Goal: Task Accomplishment & Management: Use online tool/utility

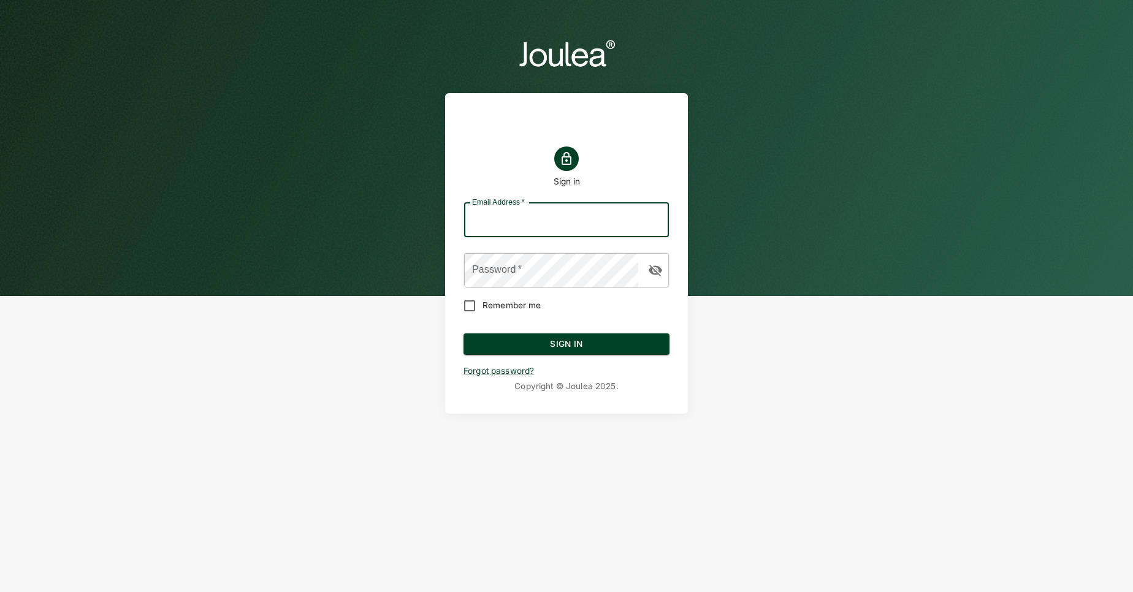
click at [650, 220] on keeper-lock "Open Keeper Popup" at bounding box center [653, 220] width 15 height 15
click at [656, 221] on keeper-lock "Open Keeper Popup" at bounding box center [653, 220] width 15 height 15
click at [649, 220] on keeper-lock "Open Keeper Popup" at bounding box center [653, 220] width 15 height 15
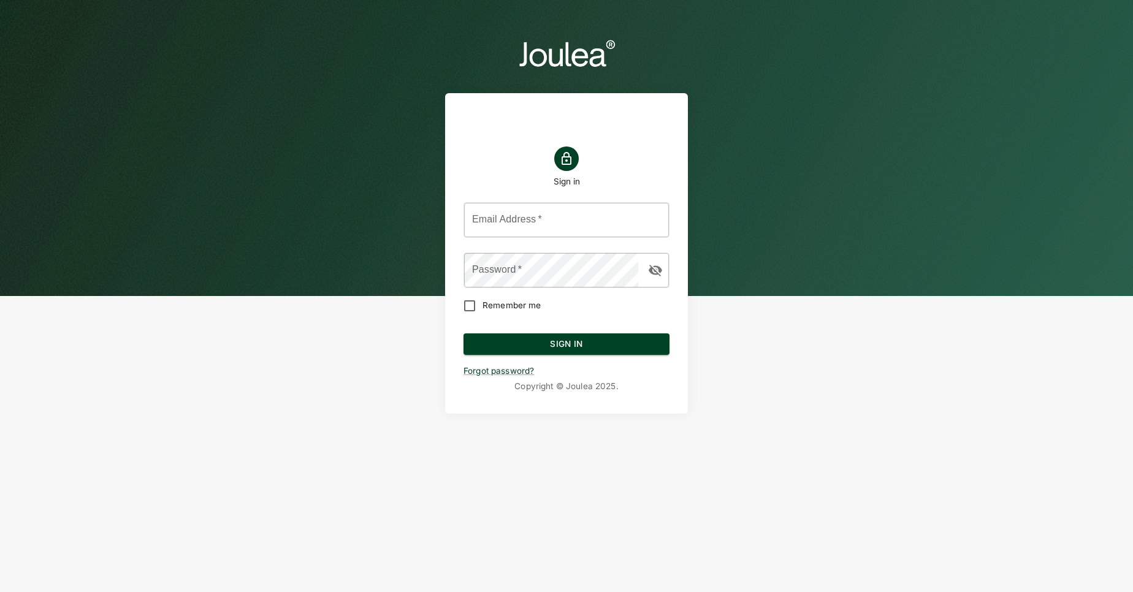
type input "admin@joulea.com"
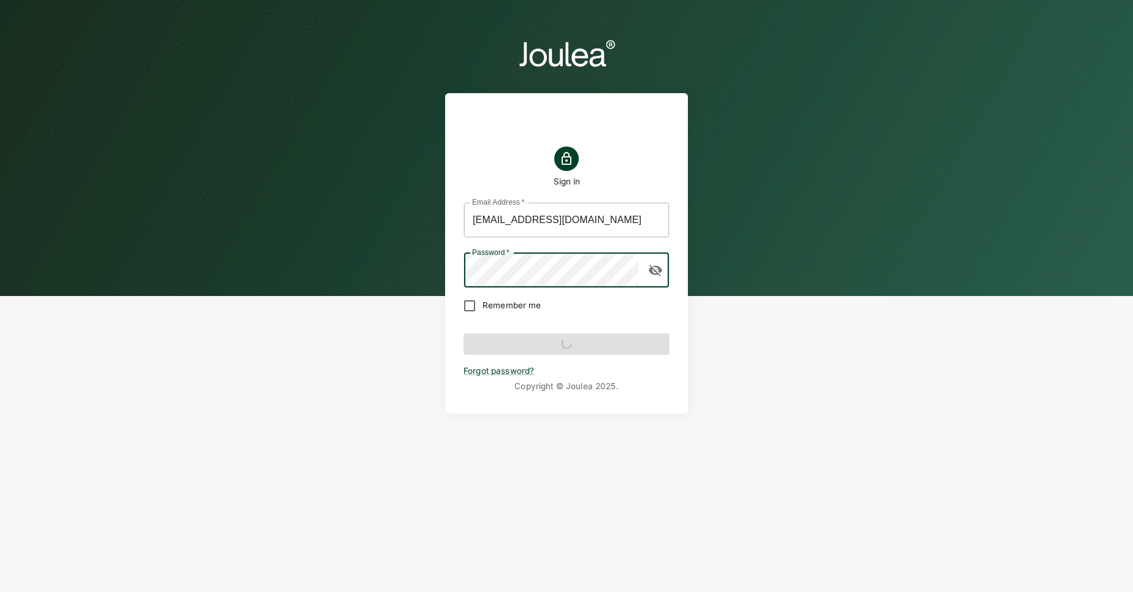
click at [584, 346] on form "Email Address   * admin@joulea.com Email Address   * Password   * Password   * …" at bounding box center [567, 285] width 206 height 185
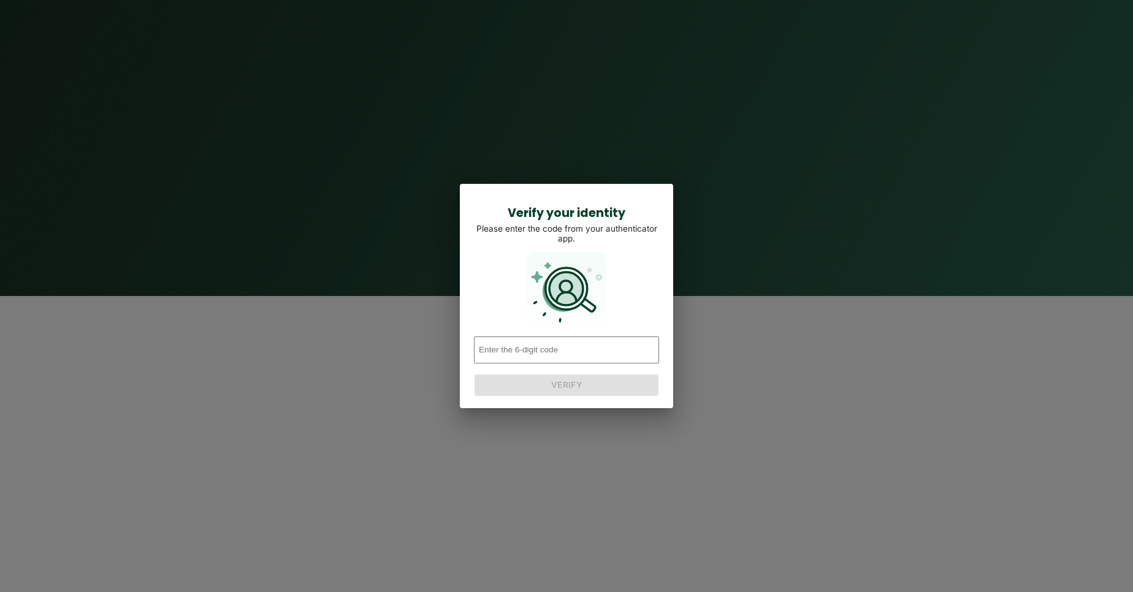
click at [607, 362] on input "number" at bounding box center [566, 350] width 185 height 27
type input "203856"
click at [594, 392] on button "Verify" at bounding box center [567, 386] width 184 height 22
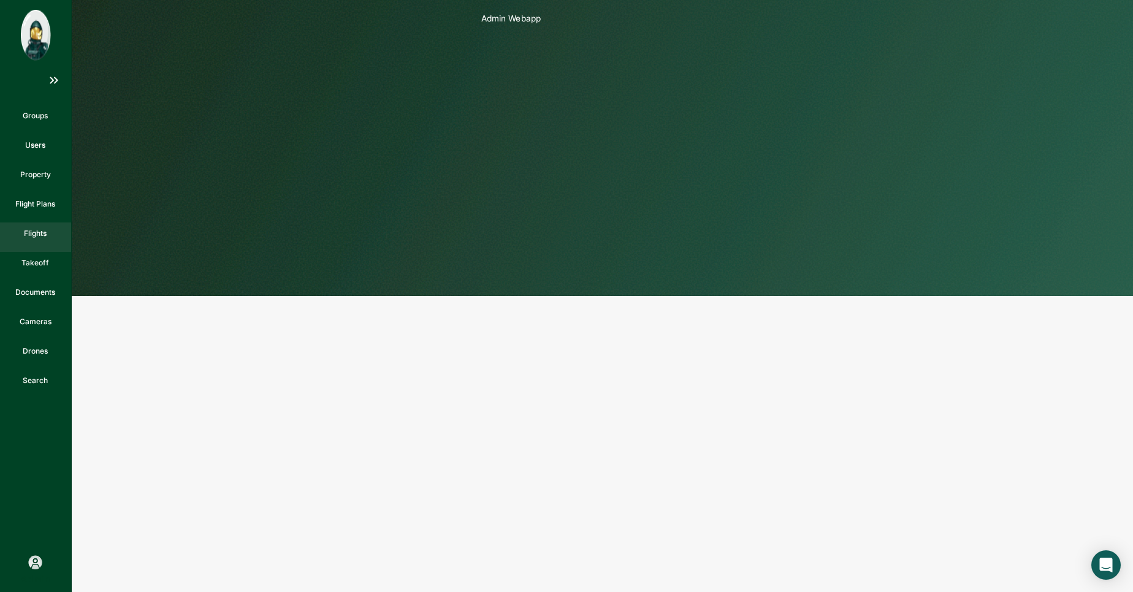
click at [45, 246] on div "Flights" at bounding box center [35, 237] width 23 height 18
click at [44, 208] on p "Flight Plans" at bounding box center [35, 204] width 40 height 11
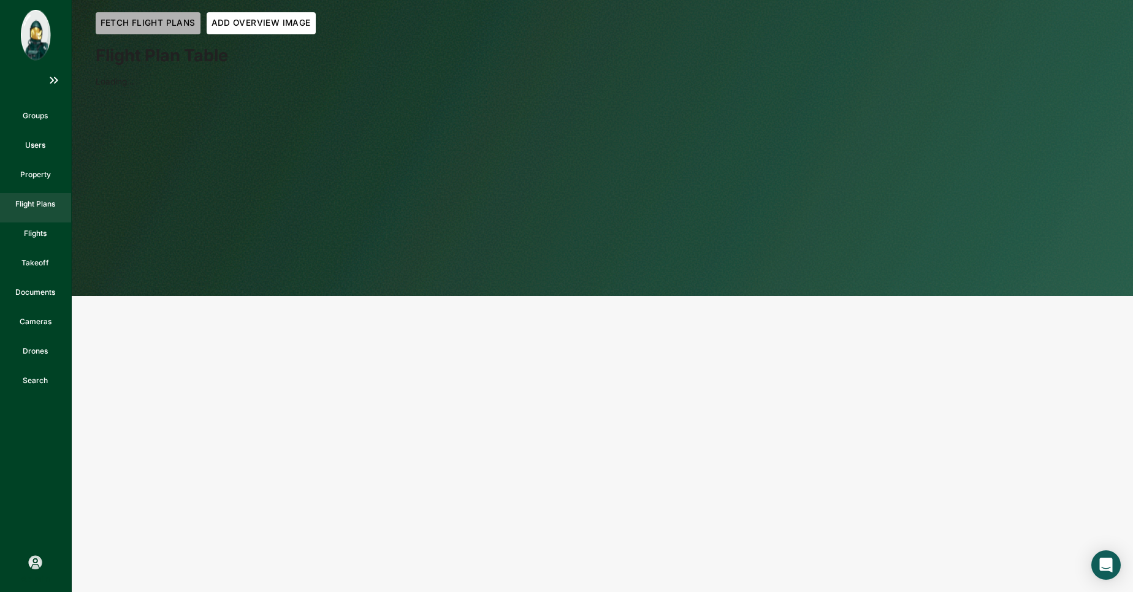
click at [169, 22] on button "Fetch Flight Plans" at bounding box center [148, 23] width 105 height 22
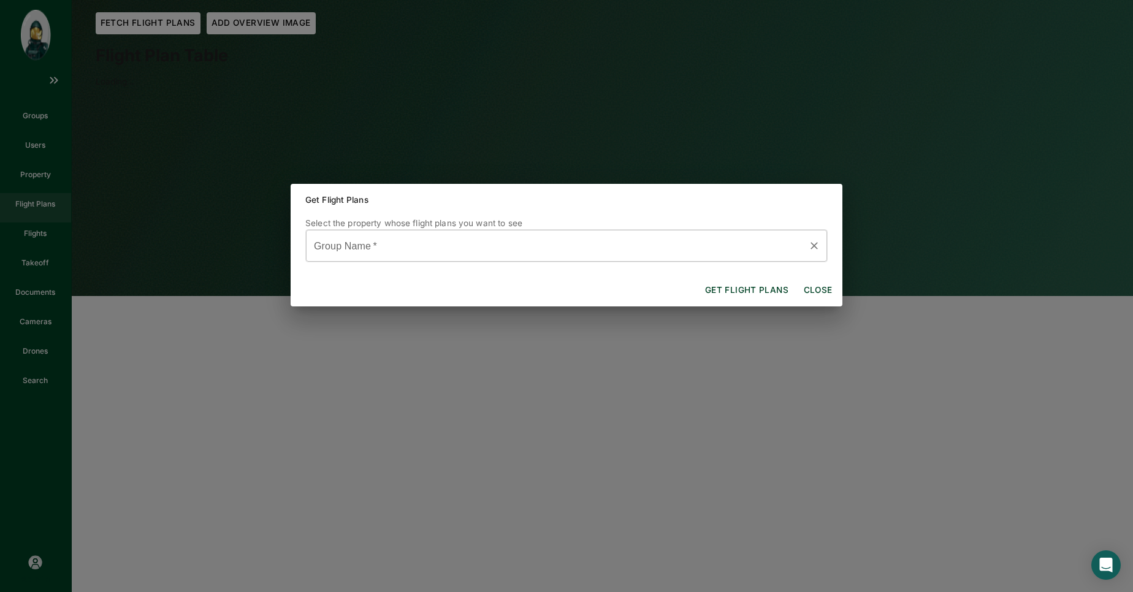
click at [417, 237] on input "Group Name   *" at bounding box center [558, 245] width 492 height 21
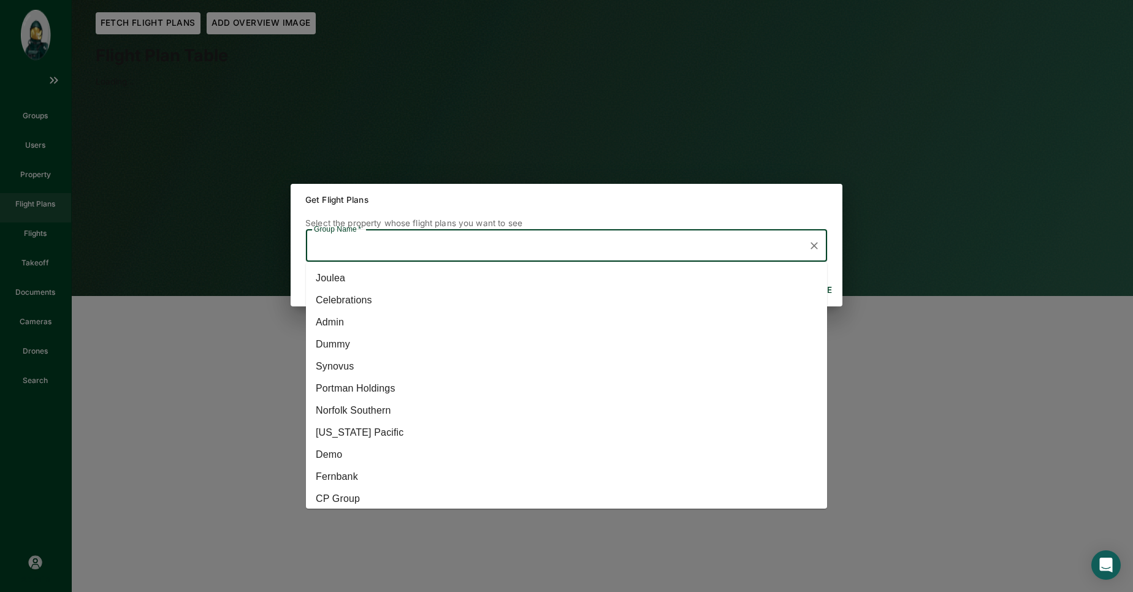
click at [389, 426] on li "Georgia Pacific" at bounding box center [566, 433] width 521 height 22
type input "Georgia Pacific"
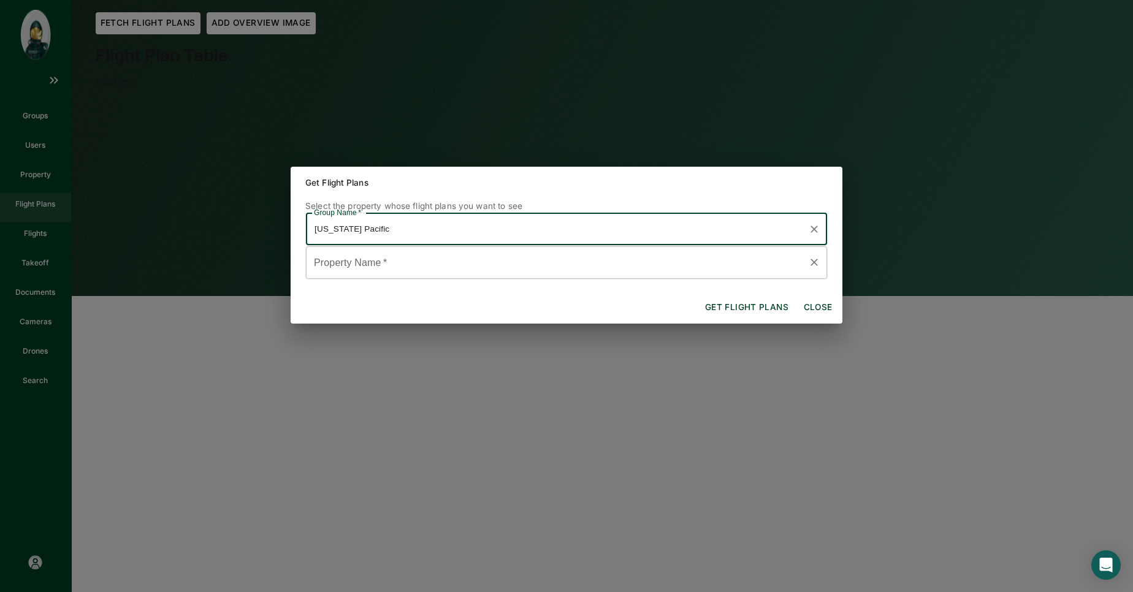
click at [505, 263] on input "Property Name   *" at bounding box center [558, 262] width 492 height 21
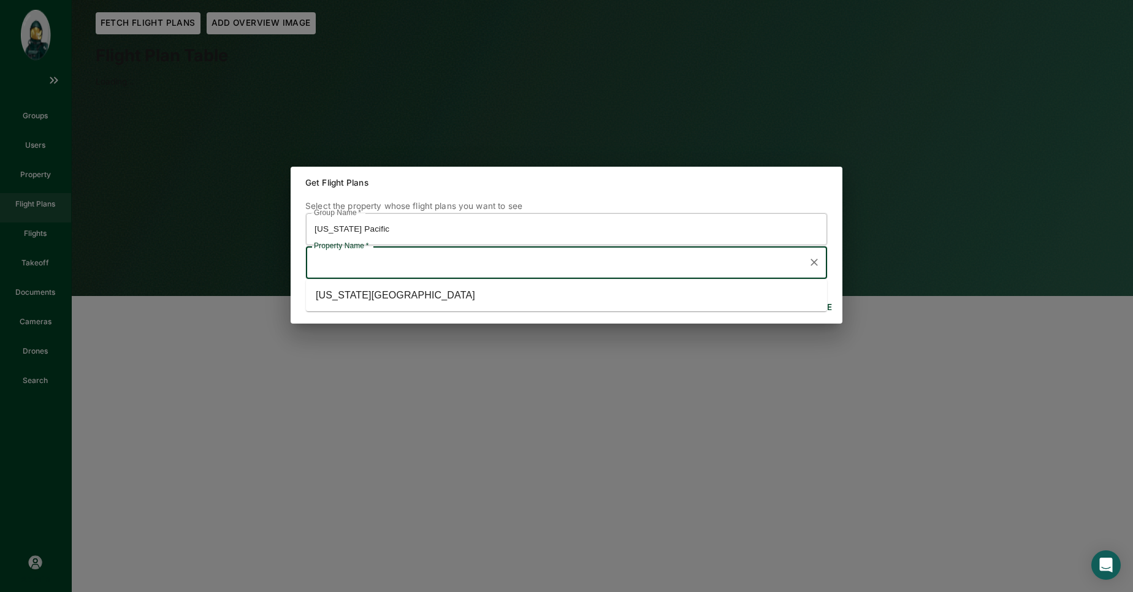
click at [456, 302] on li "Georgia Pacific Center" at bounding box center [566, 296] width 521 height 22
type input "Georgia Pacific Center"
click at [760, 305] on button "Get flight plans" at bounding box center [746, 308] width 93 height 22
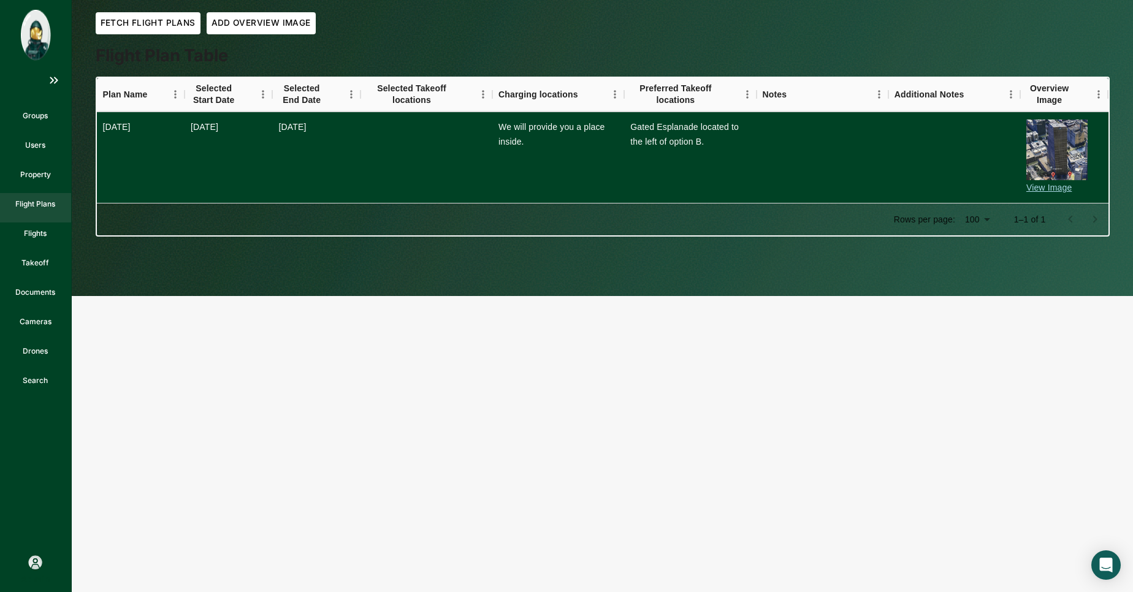
drag, startPoint x: 132, startPoint y: 128, endPoint x: 102, endPoint y: 127, distance: 29.4
click at [103, 127] on div "Apr '25" at bounding box center [140, 127] width 75 height 15
drag, startPoint x: 188, startPoint y: 123, endPoint x: 331, endPoint y: 124, distance: 142.9
click at [331, 124] on div "Apr '25 2025-05-19 2025-06-13 We will provide you a place inside. Gated Esplana…" at bounding box center [609, 157] width 1024 height 91
click at [327, 126] on div "2025-06-13" at bounding box center [315, 127] width 75 height 15
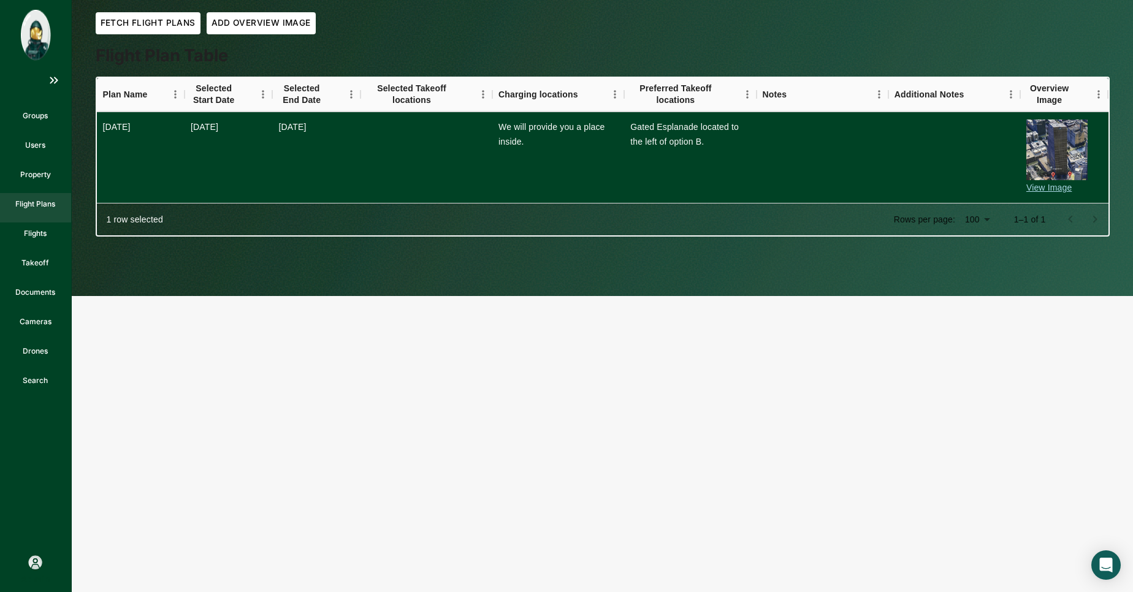
click at [204, 127] on div "2025-05-19" at bounding box center [228, 127] width 75 height 15
click at [314, 114] on div "2025-06-13" at bounding box center [316, 157] width 88 height 91
click at [314, 120] on div "2025-06-13" at bounding box center [315, 127] width 75 height 15
click at [31, 209] on p "Flight Plans" at bounding box center [35, 204] width 40 height 11
drag, startPoint x: 280, startPoint y: 126, endPoint x: 334, endPoint y: 126, distance: 53.3
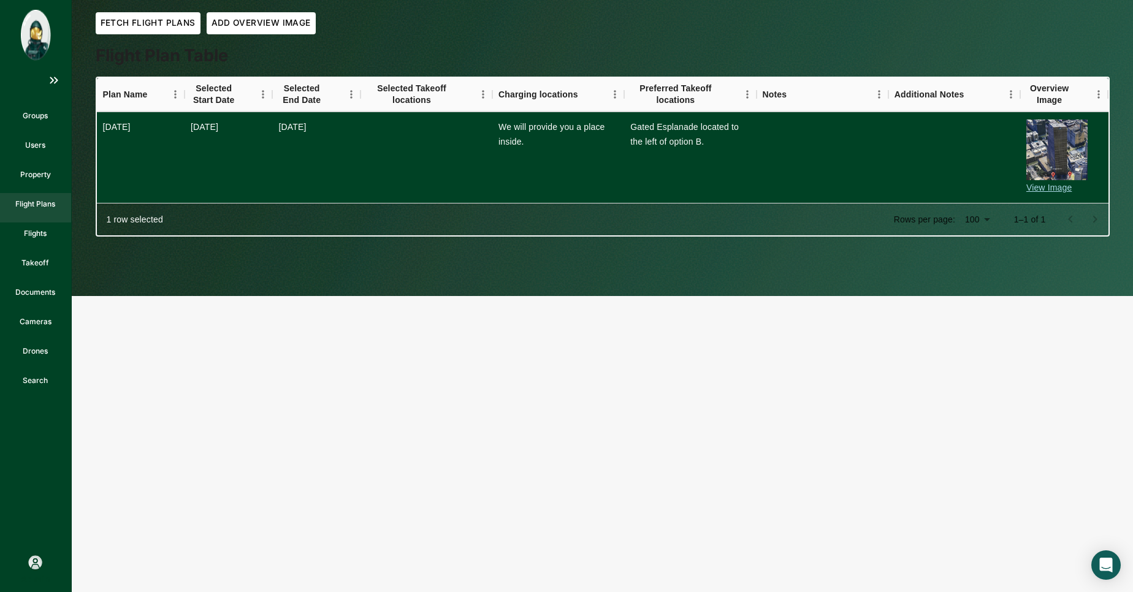
click at [334, 126] on div "2025-06-13" at bounding box center [315, 127] width 75 height 15
click at [313, 125] on div "2025-06-13" at bounding box center [315, 127] width 75 height 15
click at [290, 131] on div "2025-06-13" at bounding box center [315, 127] width 75 height 15
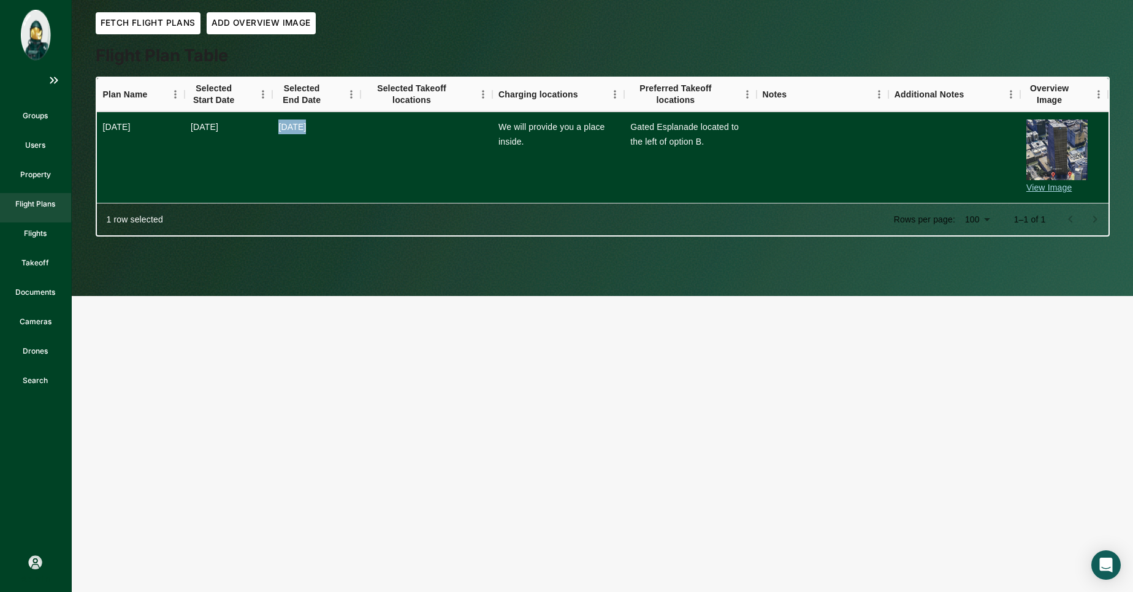
click at [295, 126] on div "2025-06-13" at bounding box center [315, 127] width 75 height 15
click at [356, 93] on icon "Selected End Date" at bounding box center [360, 94] width 15 height 15
click at [353, 93] on icon "Selected End Date" at bounding box center [360, 94] width 15 height 15
drag, startPoint x: 323, startPoint y: 130, endPoint x: 279, endPoint y: 128, distance: 44.2
click at [279, 128] on div "2025-06-13" at bounding box center [315, 127] width 75 height 15
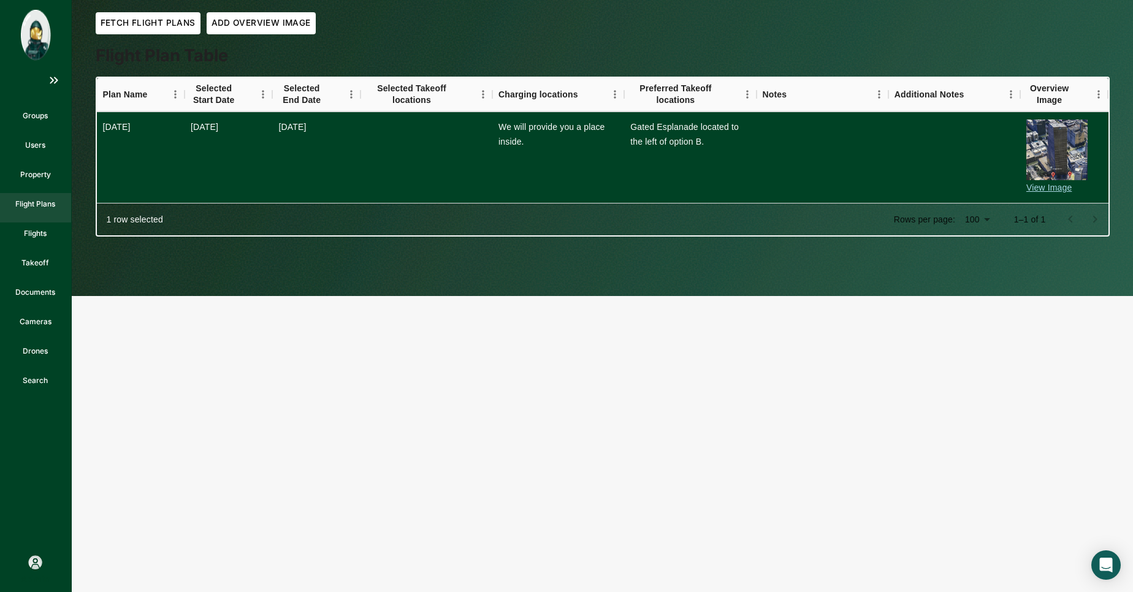
click at [222, 0] on html "Groups Users Property Flight Plans Flights Takeoff Documents Cameras Drones Sea…" at bounding box center [566, 0] width 1133 height 0
click at [26, 234] on p "Flights" at bounding box center [35, 233] width 23 height 11
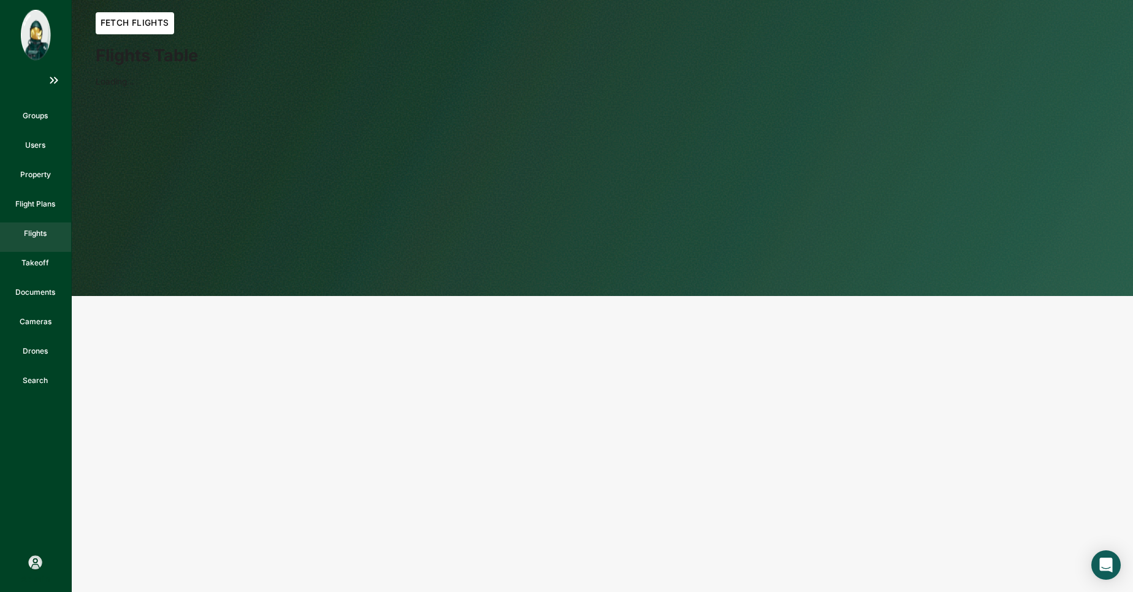
click at [137, 25] on button "Fetch Flights" at bounding box center [135, 23] width 78 height 22
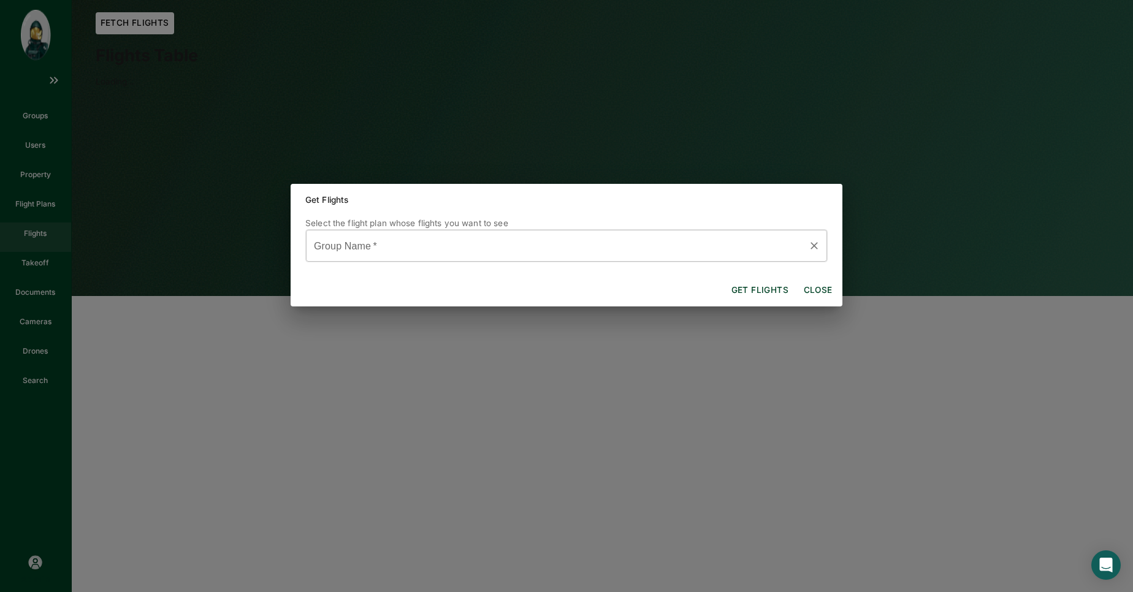
click at [417, 245] on input "Group Name   *" at bounding box center [558, 245] width 492 height 21
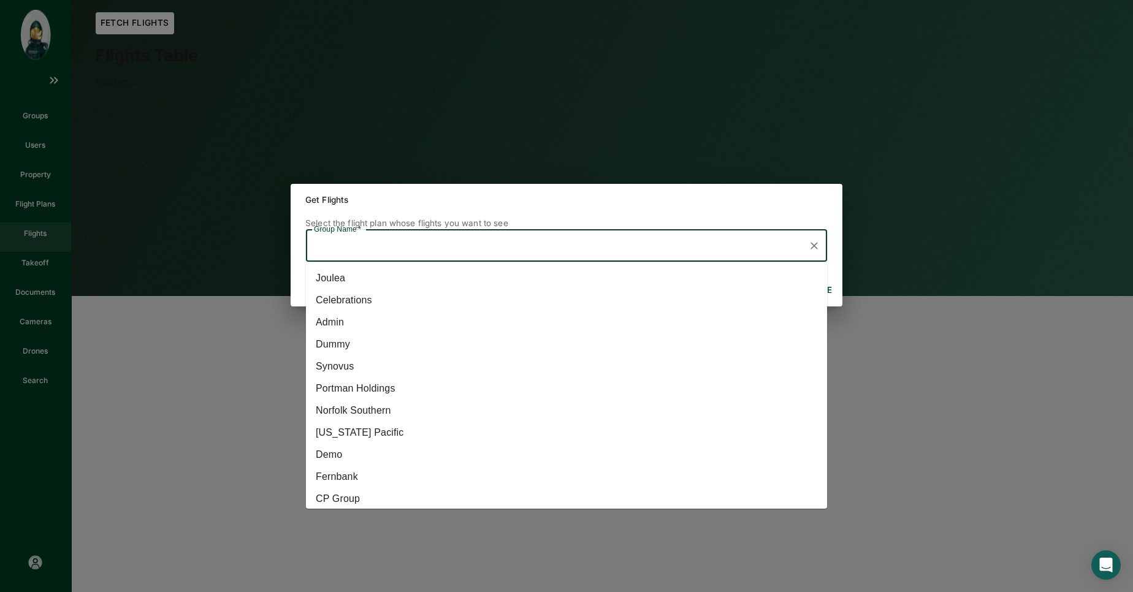
click at [388, 434] on li "Georgia Pacific" at bounding box center [566, 433] width 521 height 22
type input "Georgia Pacific"
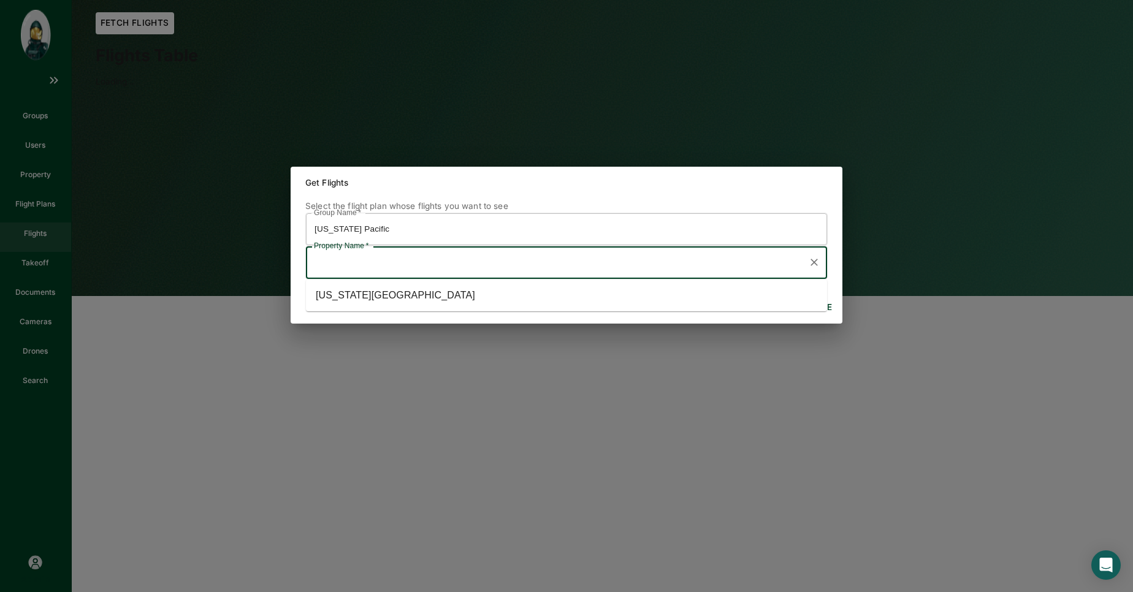
click at [405, 269] on input "Property Name   *" at bounding box center [558, 262] width 492 height 21
click at [392, 304] on li "Georgia Pacific Center" at bounding box center [566, 296] width 521 height 22
type input "Georgia Pacific Center"
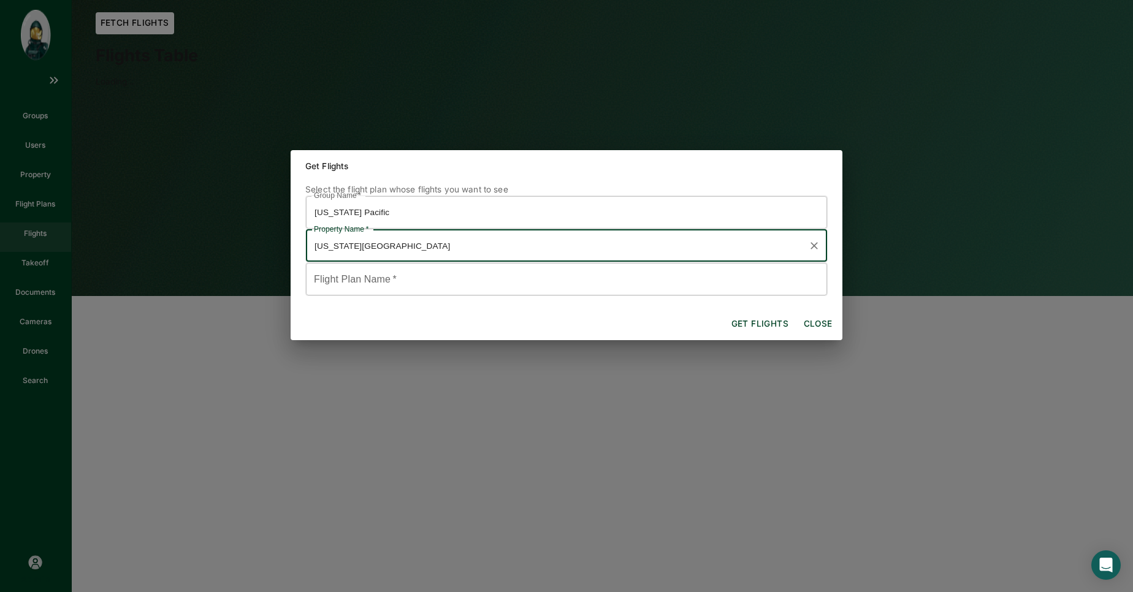
click at [757, 327] on button "Get flights" at bounding box center [760, 324] width 67 height 22
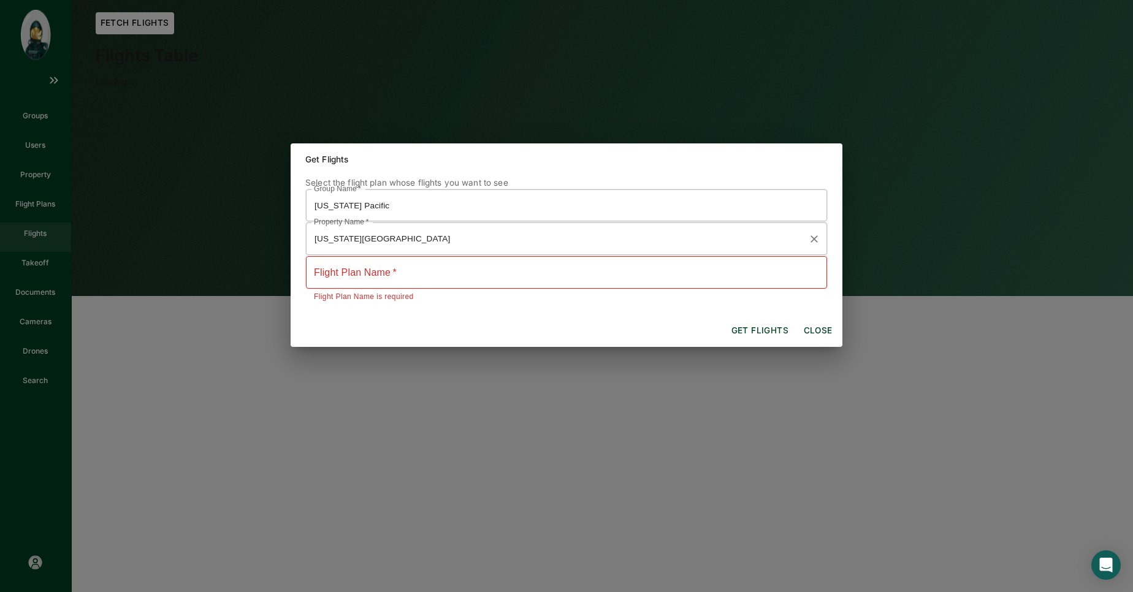
click at [470, 254] on div "Georgia Pacific Center Property Name   *" at bounding box center [566, 239] width 522 height 34
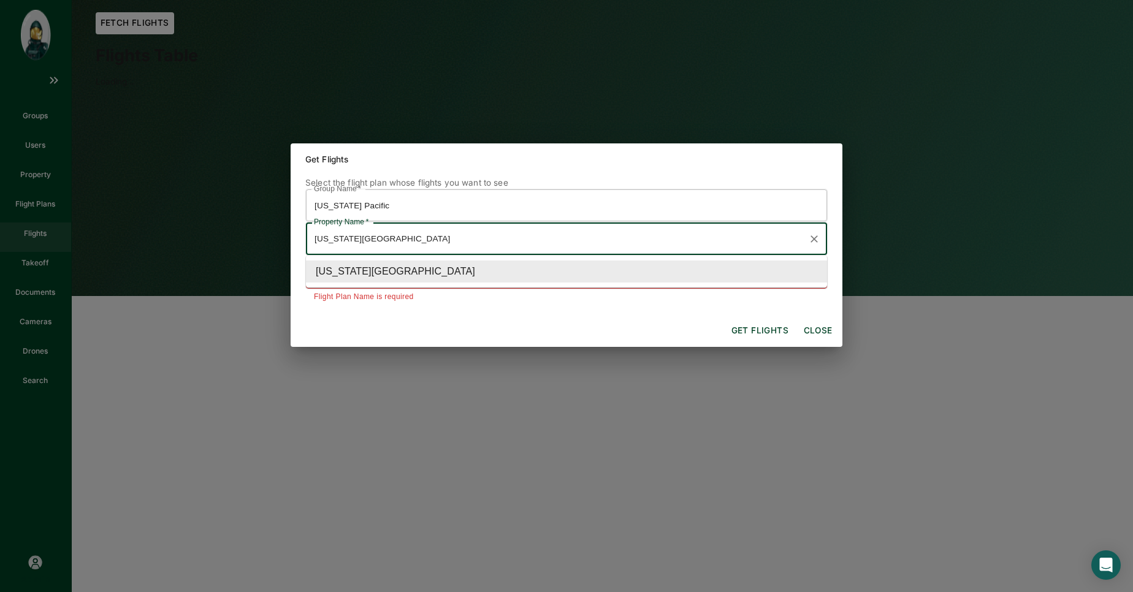
click at [464, 269] on li "Georgia Pacific Center" at bounding box center [566, 272] width 521 height 22
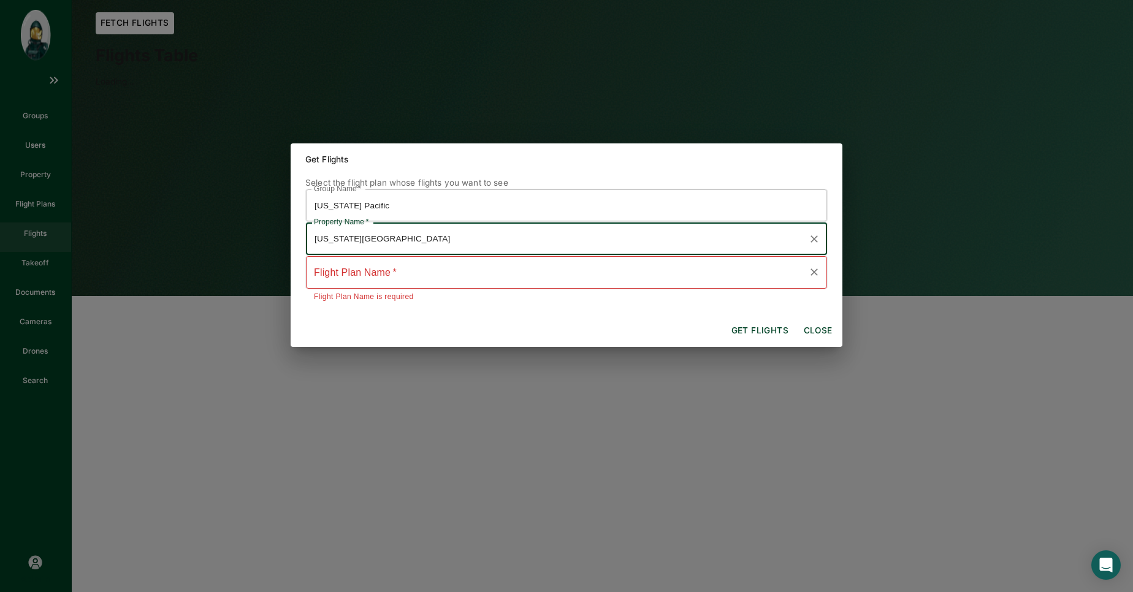
click at [464, 269] on input "Flight Plan Name   *" at bounding box center [558, 272] width 492 height 21
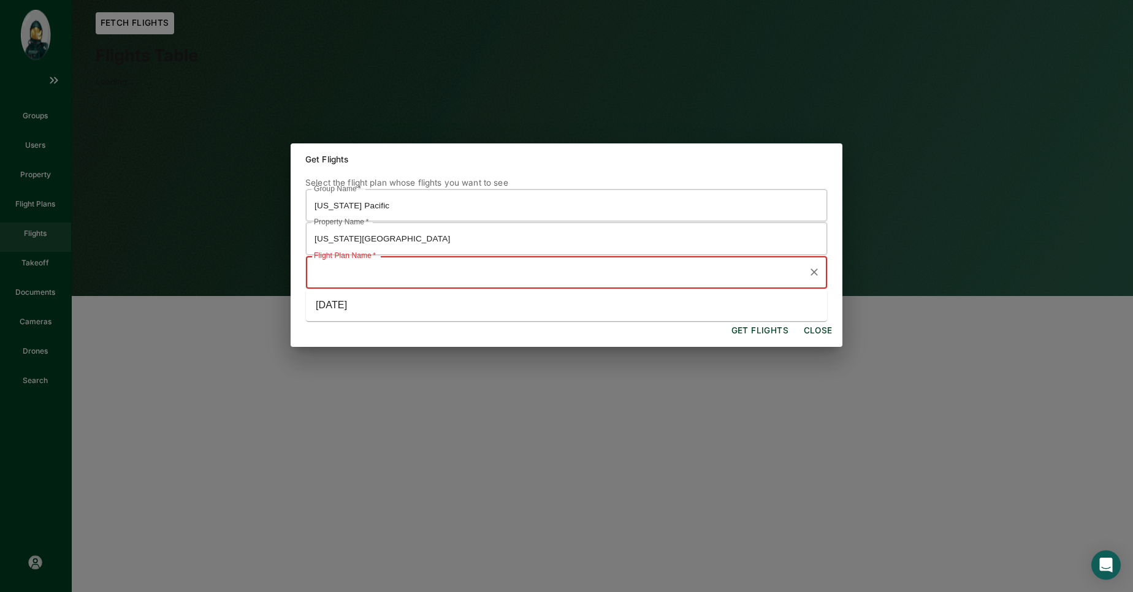
click at [447, 296] on li "Apr '25" at bounding box center [566, 305] width 521 height 22
type input "Apr '25"
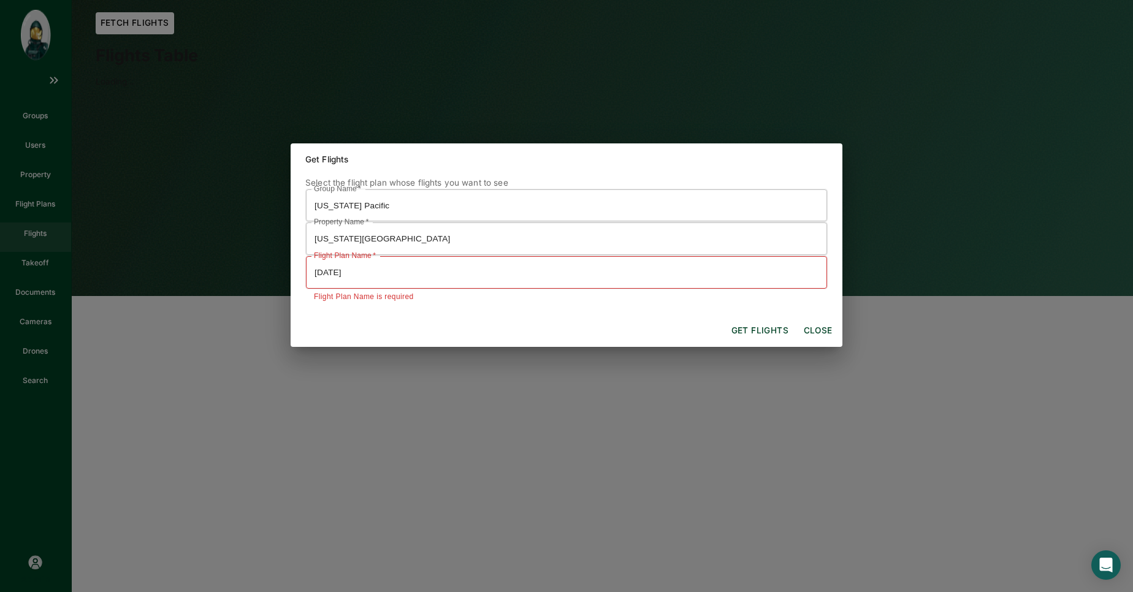
click at [728, 318] on div "Get flights Close" at bounding box center [567, 331] width 552 height 32
click at [737, 329] on button "Get flights" at bounding box center [760, 331] width 67 height 22
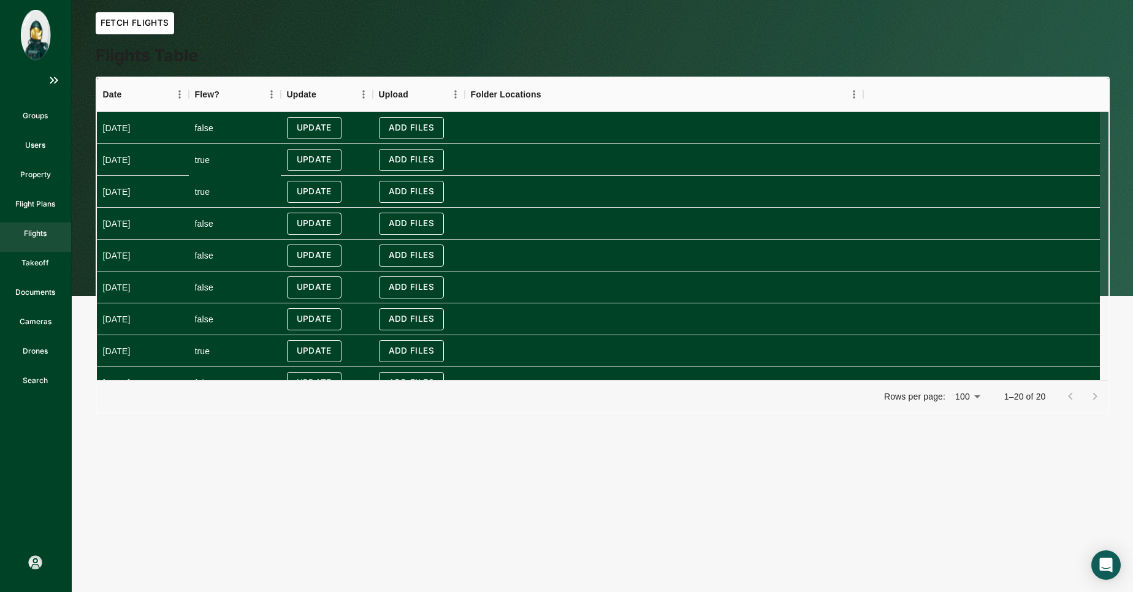
click at [208, 158] on div "true" at bounding box center [202, 160] width 15 height 26
click at [218, 0] on html "Groups Users Property Flight Plans Flights Takeoff Documents Cameras Drones Sea…" at bounding box center [566, 0] width 1133 height 0
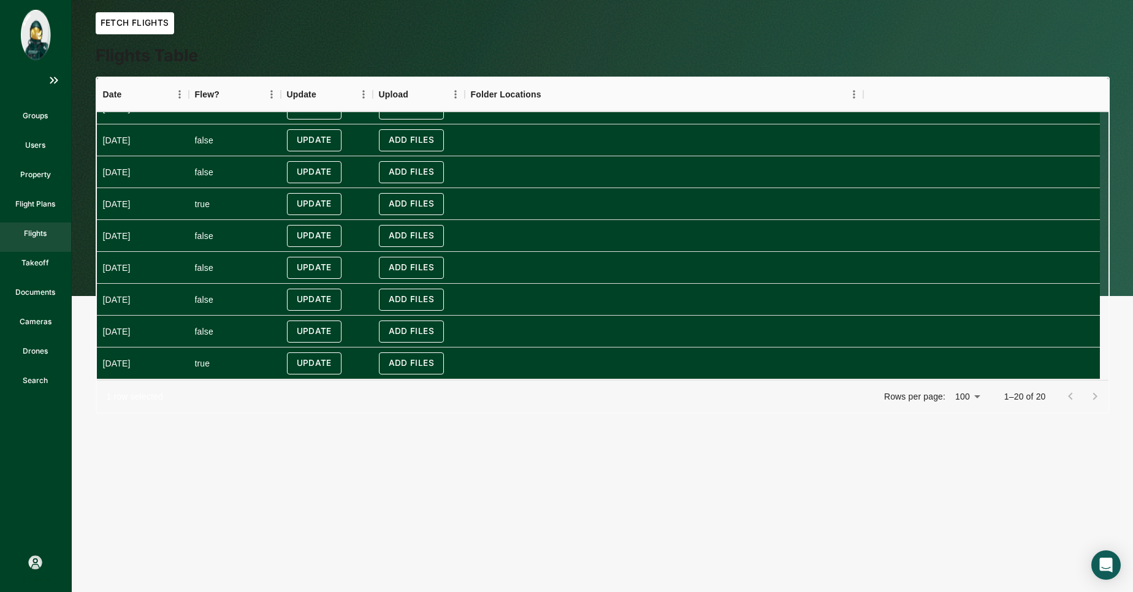
scroll to position [370, 0]
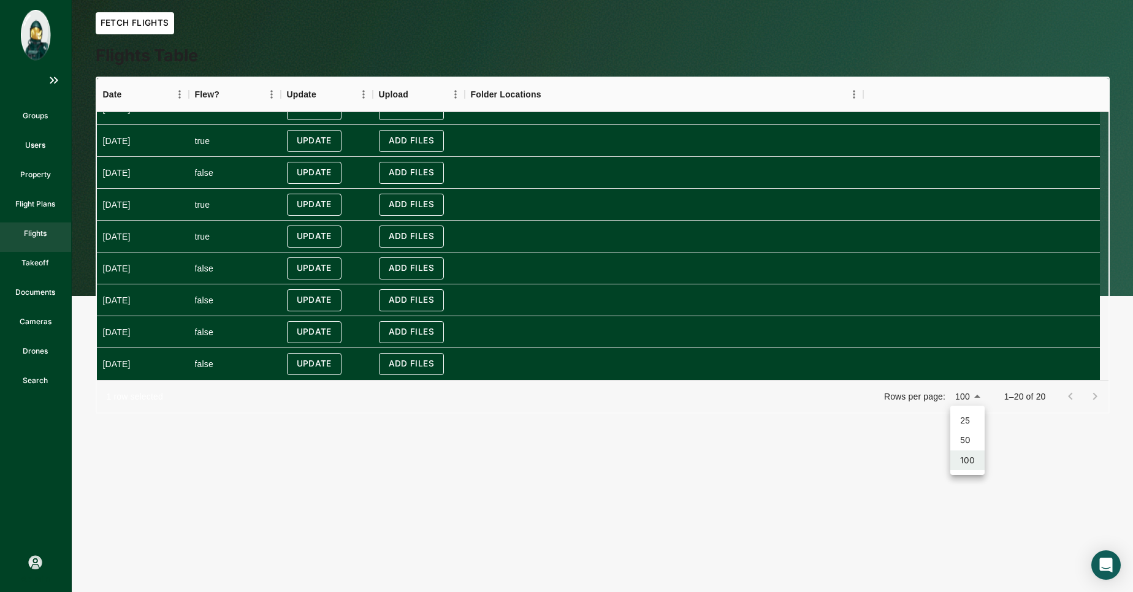
click at [971, 0] on body "Groups Users Property Flight Plans Flights Takeoff Documents Cameras Drones Sea…" at bounding box center [566, 0] width 1133 height 0
click at [971, 396] on div at bounding box center [566, 296] width 1133 height 592
click at [864, 0] on html "Groups Users Property Flight Plans Flights Takeoff Documents Cameras Drones Sea…" at bounding box center [566, 0] width 1133 height 0
click at [1092, 398] on div at bounding box center [1082, 396] width 49 height 25
click at [1041, 396] on p "1–20 of 20" at bounding box center [1025, 397] width 42 height 12
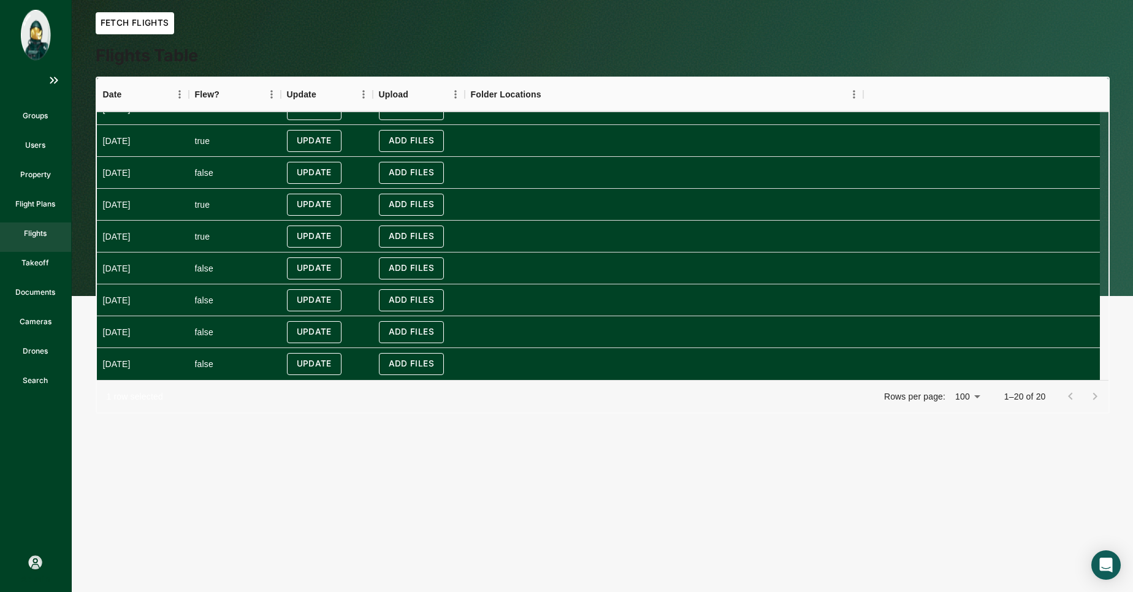
click at [529, 0] on html "Groups Users Property Flight Plans Flights Takeoff Documents Cameras Drones Sea…" at bounding box center [566, 0] width 1133 height 0
